Goal: Book appointment/travel/reservation

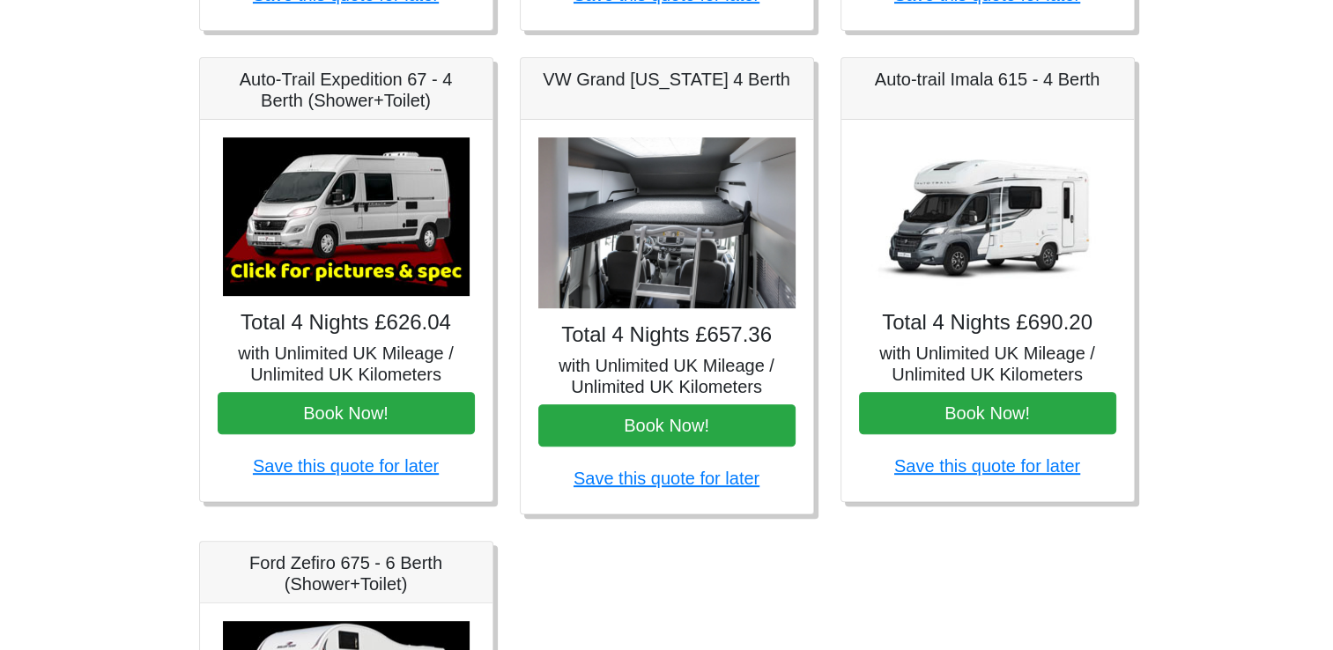
scroll to position [708, 0]
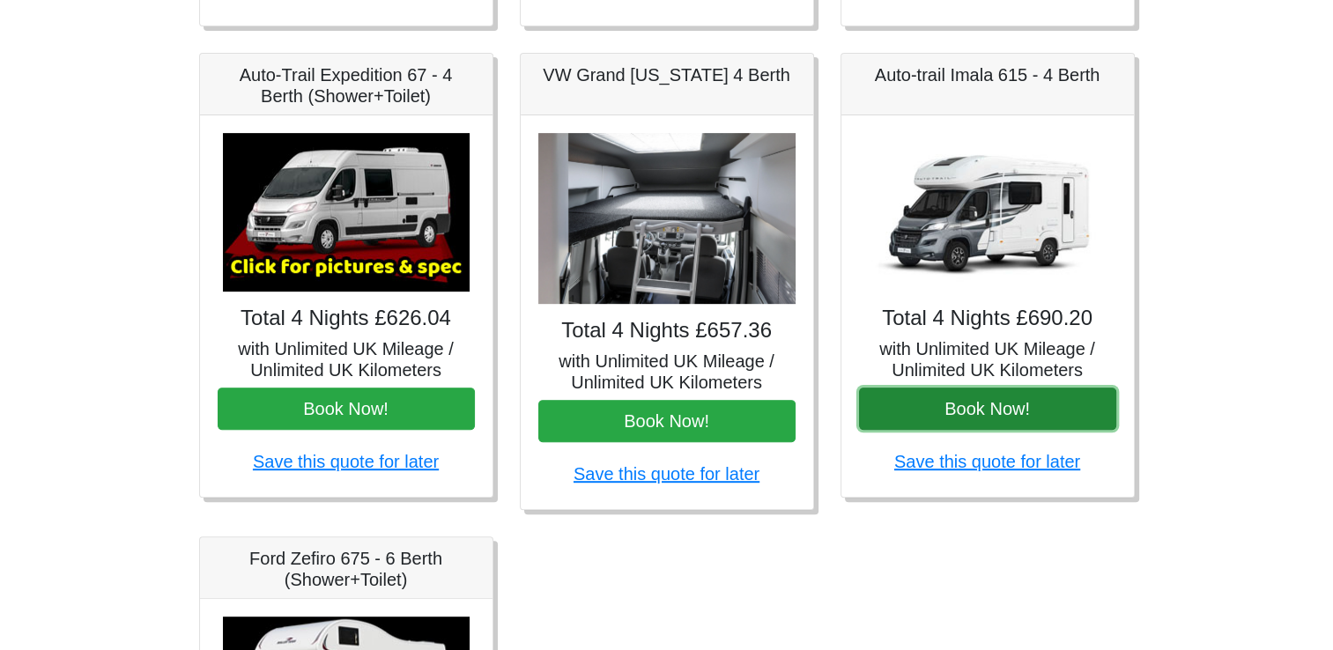
click at [973, 410] on button "Book Now!" at bounding box center [987, 409] width 257 height 42
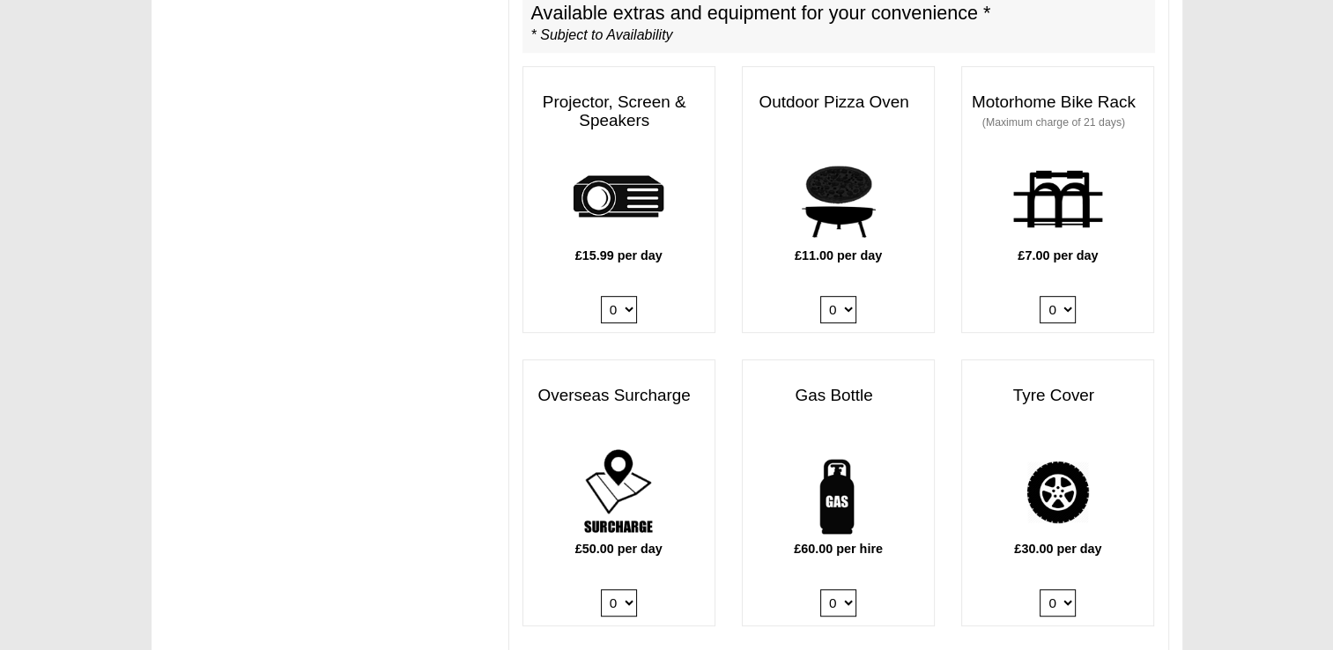
scroll to position [947, 0]
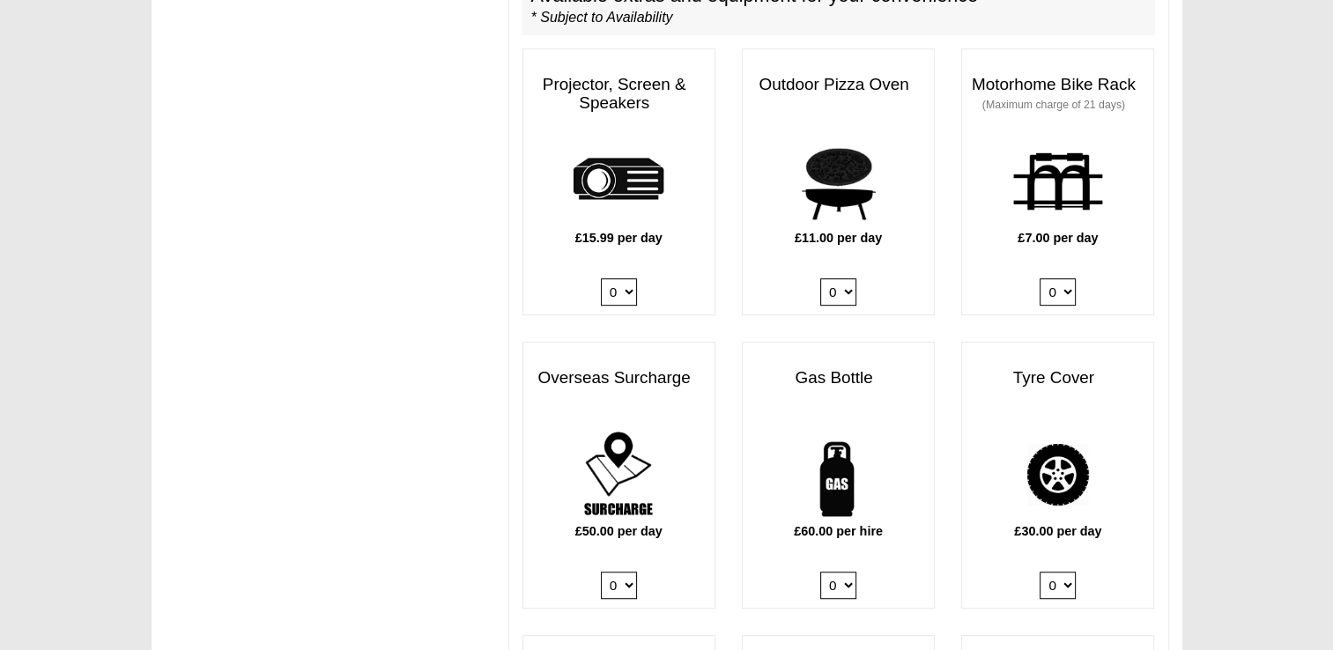
click at [838, 572] on select "0 1" at bounding box center [838, 585] width 36 height 27
select select "Gas Bottle x QTY 1 @ 60.00 GBP per hire."
click at [820, 572] on select "0 1" at bounding box center [838, 585] width 36 height 27
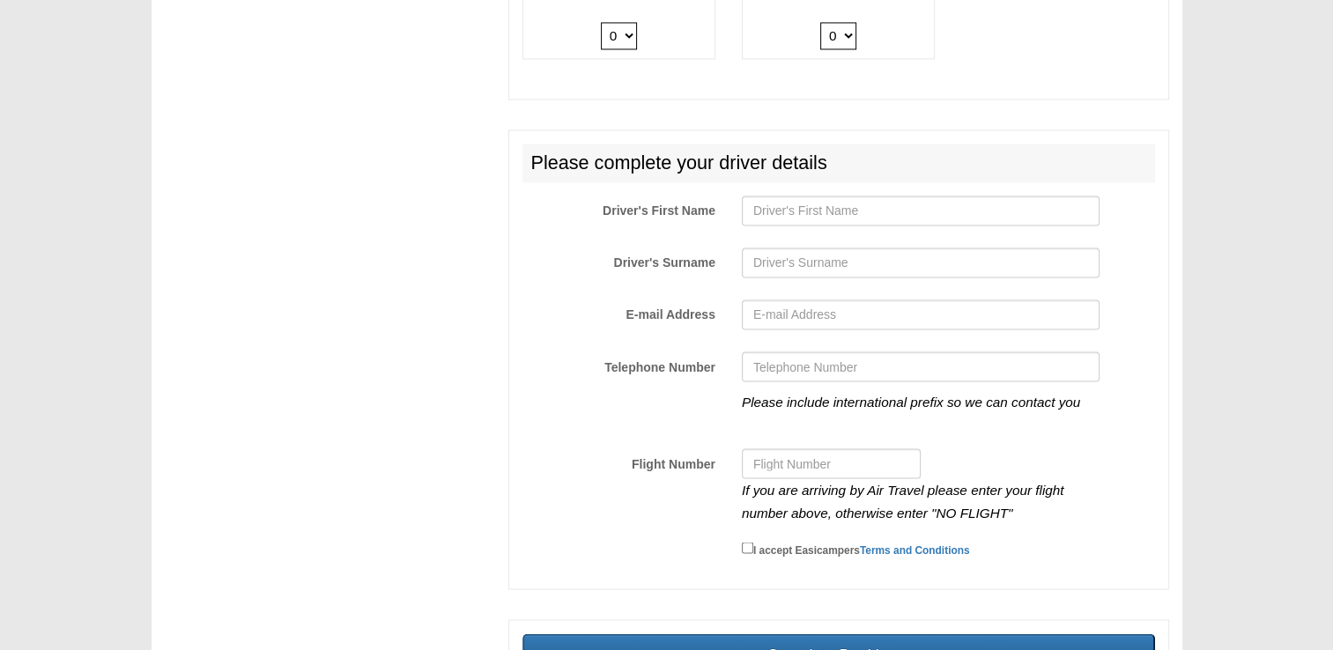
scroll to position [3010, 0]
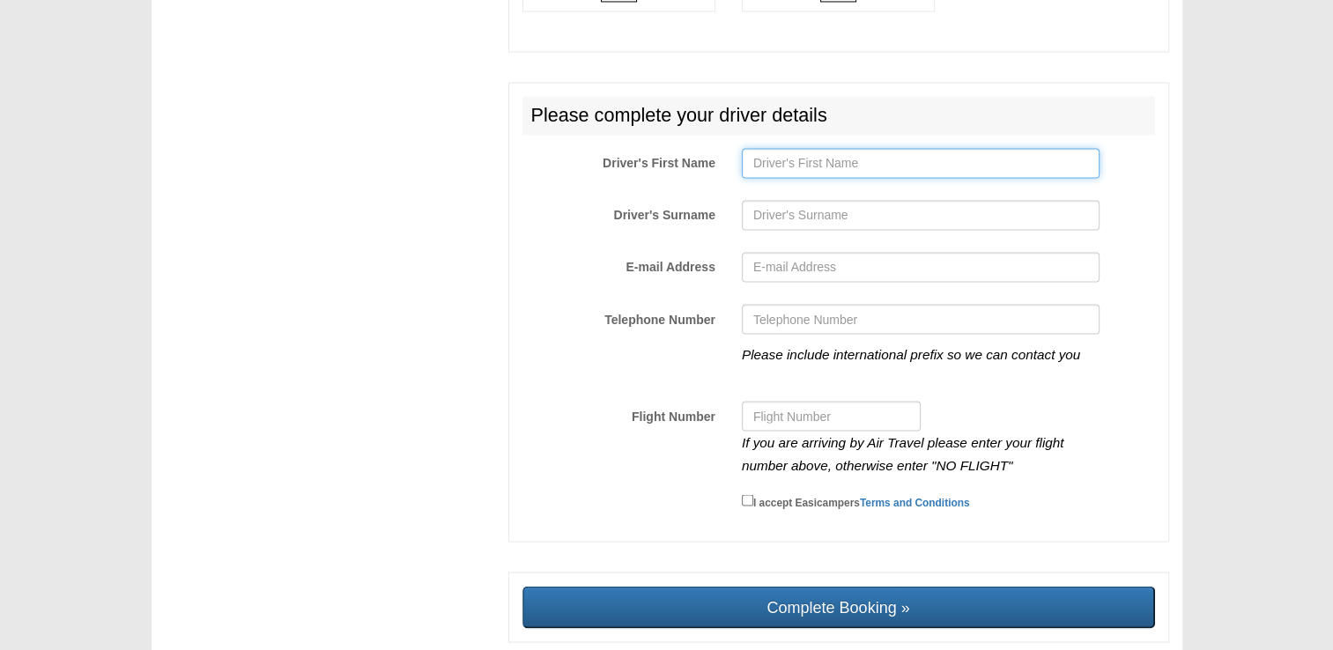
click at [828, 148] on input "Driver's First Name" at bounding box center [921, 163] width 358 height 30
type input "[PERSON_NAME]"
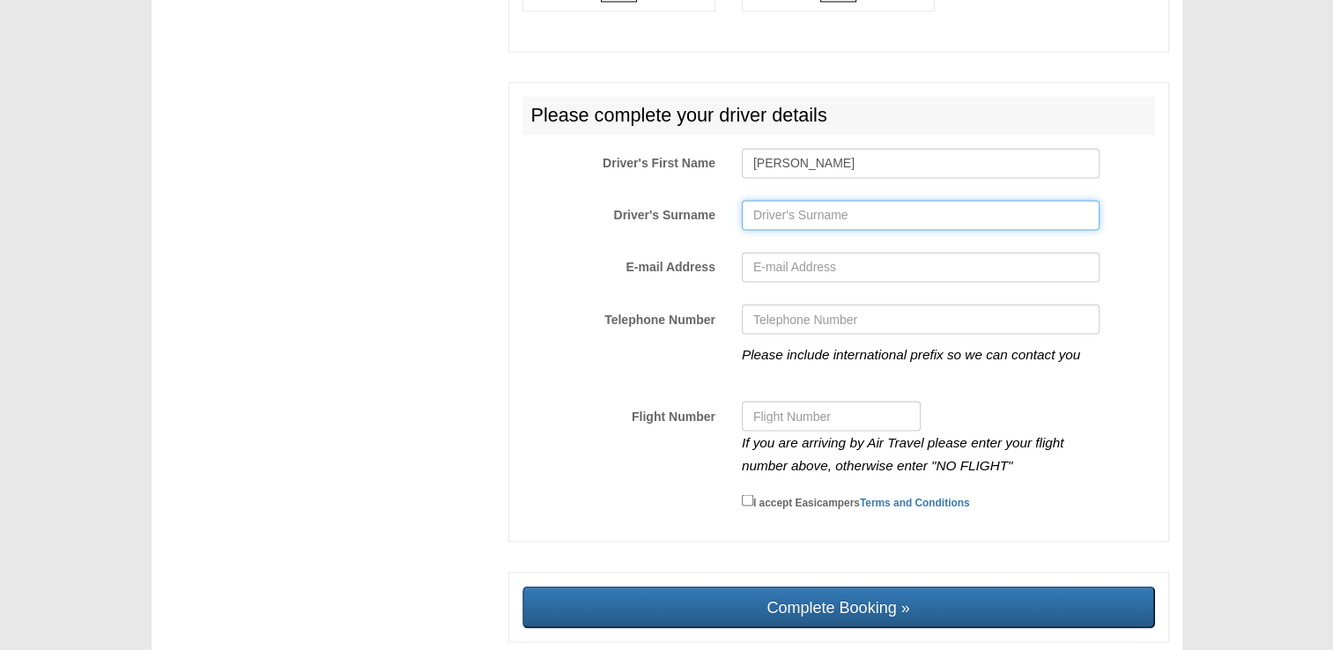
type input "[PERSON_NAME]"
type input "[EMAIL_ADDRESS][DOMAIN_NAME]"
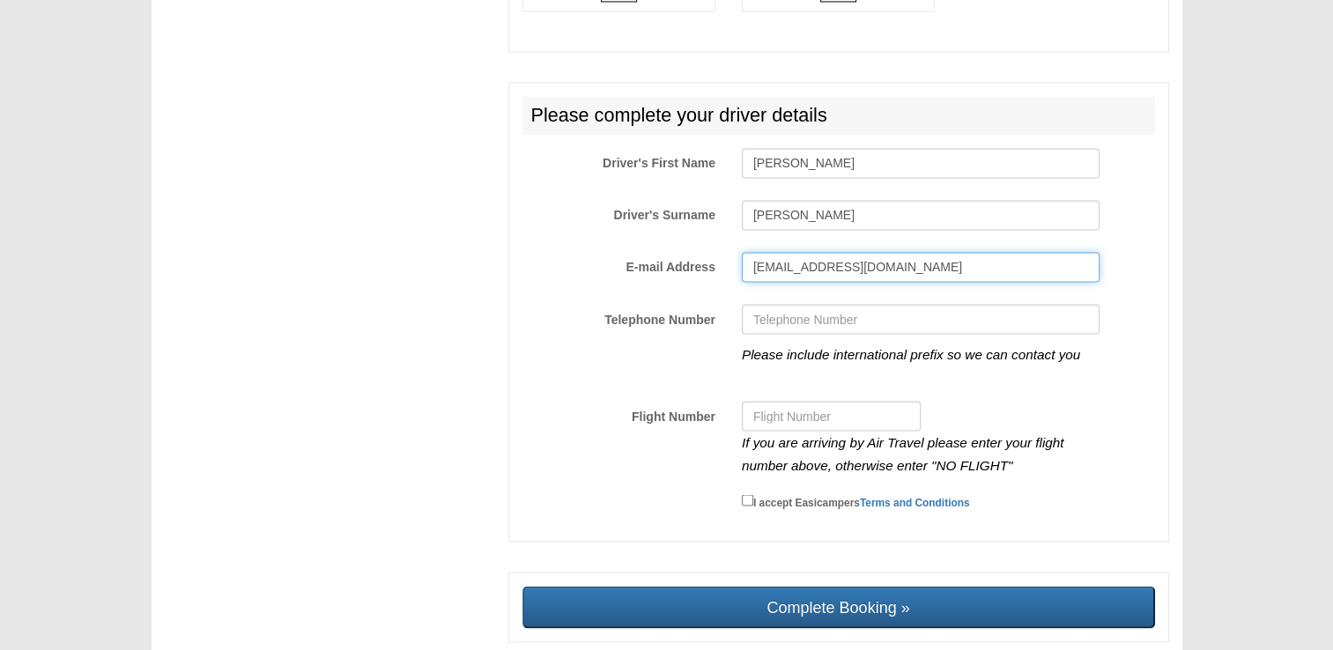
type input "07543003893"
click at [845, 374] on div "Please complete your driver details Driver's First Name [PERSON_NAME] Driver's …" at bounding box center [838, 312] width 661 height 460
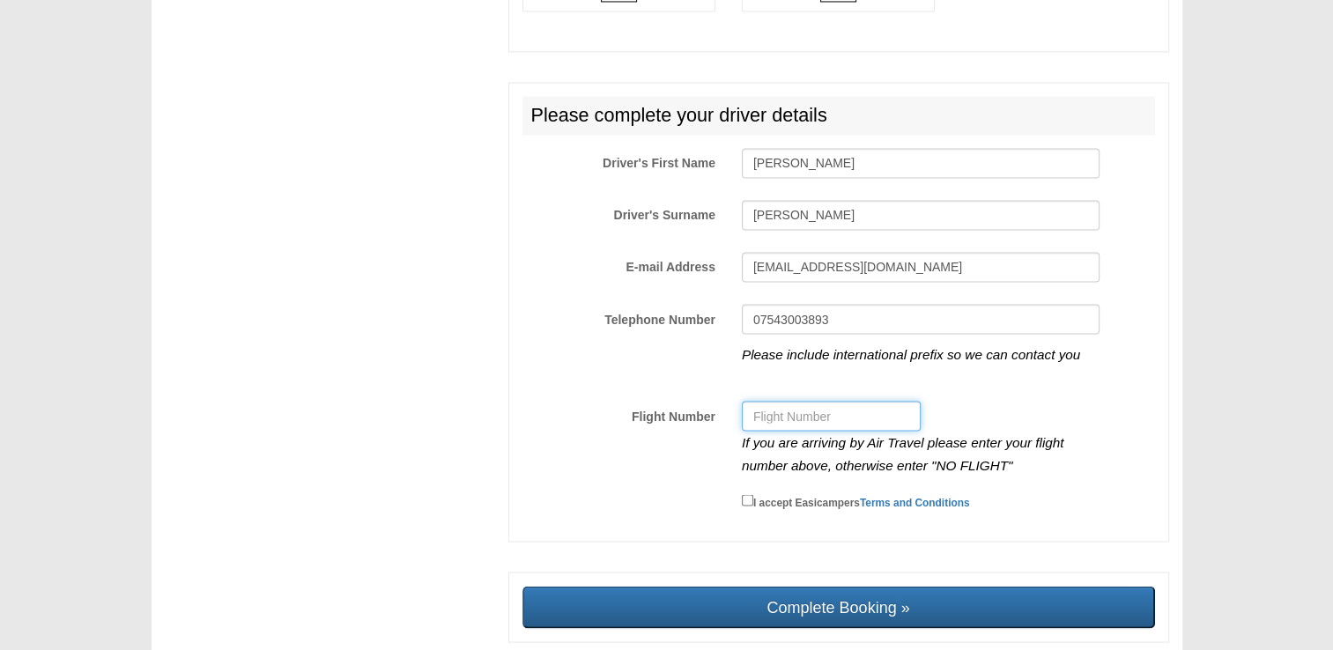
click at [805, 401] on input "Flight Number" at bounding box center [831, 416] width 179 height 30
type input "NO FLIGHT"
click at [784, 496] on small "I accept Easicampers Terms and Conditions" at bounding box center [861, 502] width 217 height 12
click at [753, 494] on input "I accept Easicampers Terms and Conditions" at bounding box center [747, 499] width 11 height 11
checkbox input "true"
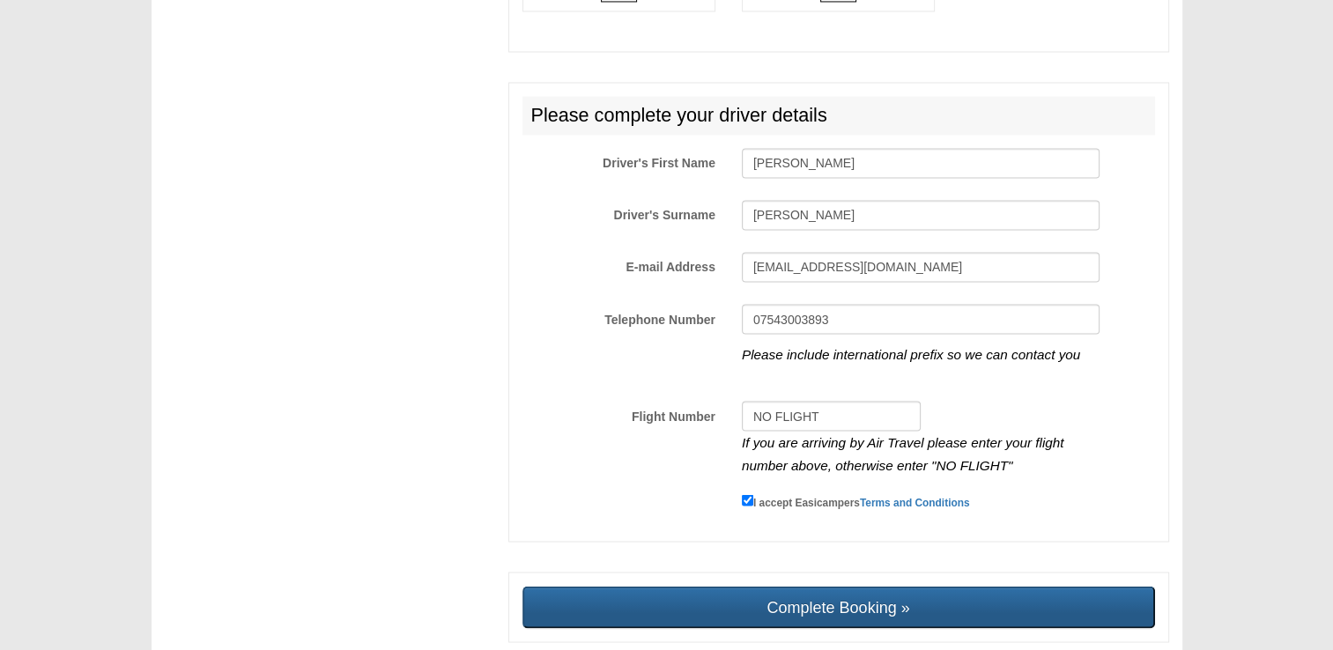
click at [812, 586] on input "Complete Booking »" at bounding box center [838, 607] width 632 height 42
type input "Sending, please wait..."
